Goal: Information Seeking & Learning: Learn about a topic

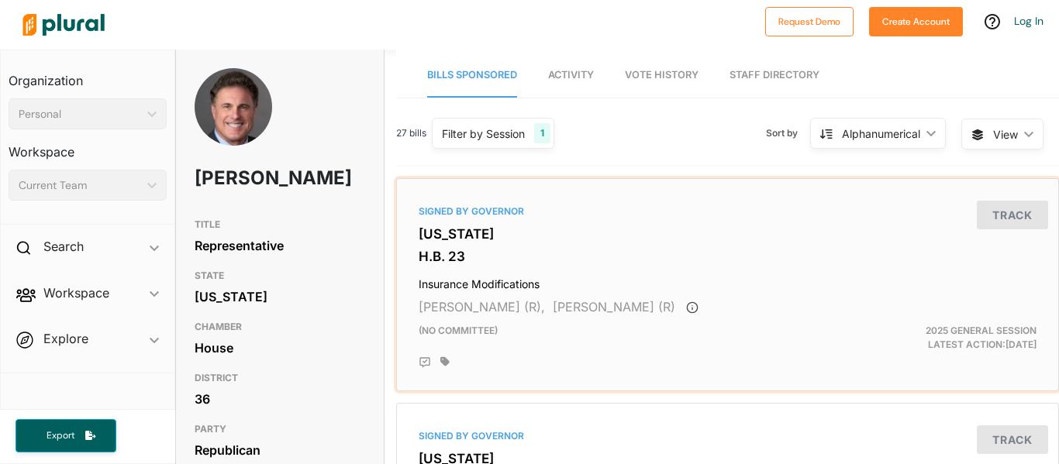
click at [485, 254] on h3 "H.B. 23" at bounding box center [728, 257] width 618 height 16
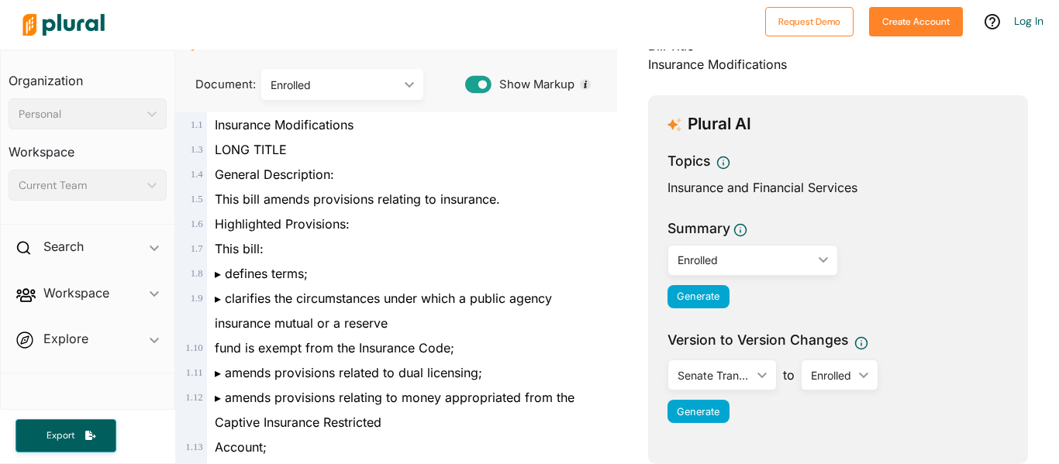
scroll to position [112, 0]
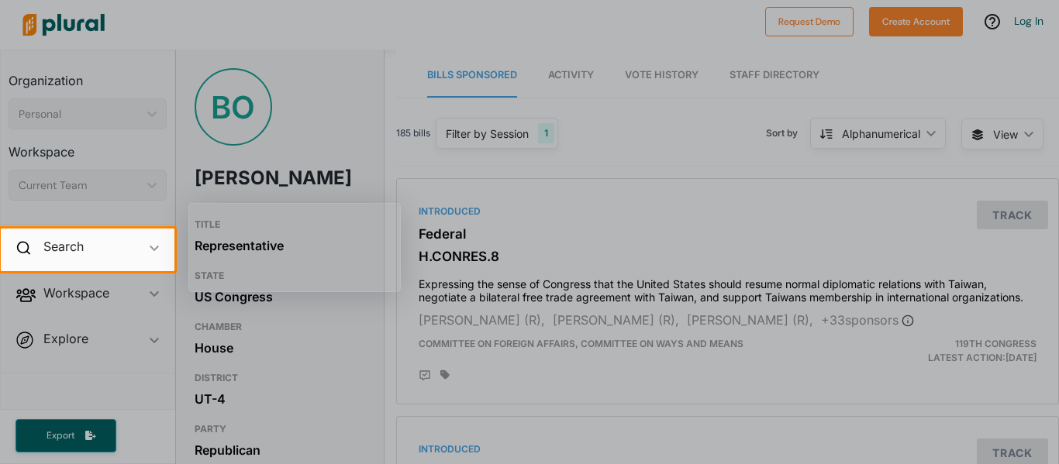
click at [435, 189] on div at bounding box center [529, 114] width 1059 height 229
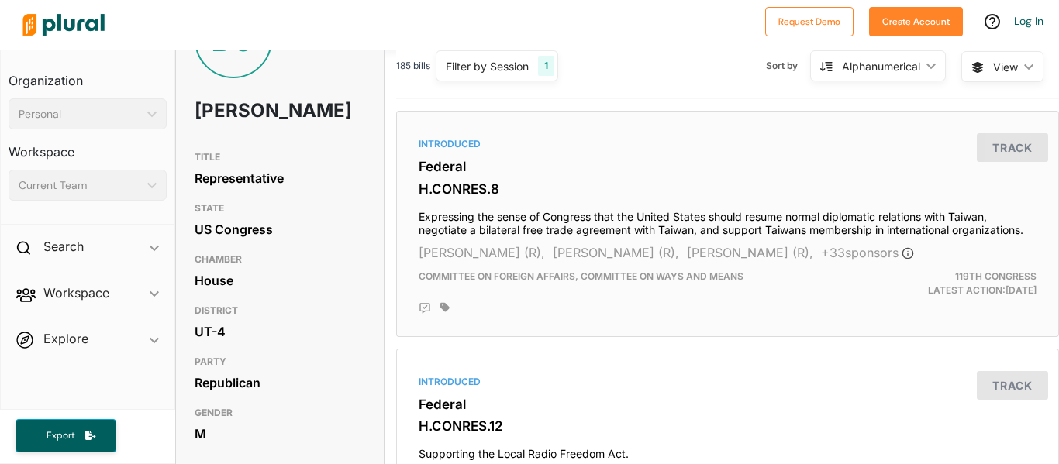
scroll to position [67, 0]
